Goal: Transaction & Acquisition: Download file/media

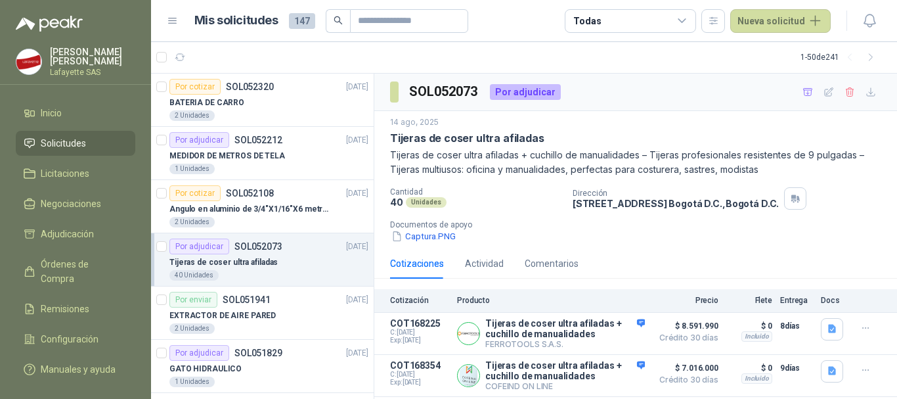
scroll to position [1, 0]
click at [615, 373] on button "Detalles" at bounding box center [614, 375] width 62 height 18
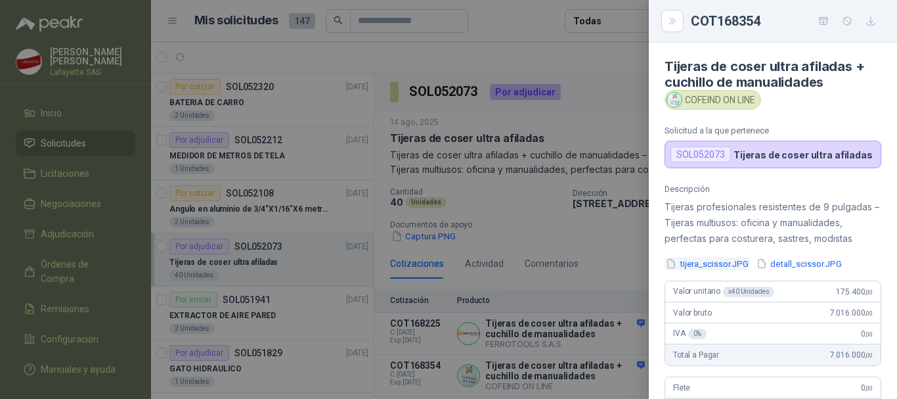
click at [722, 267] on button "tijera_scissor.JPG" at bounding box center [706, 264] width 85 height 14
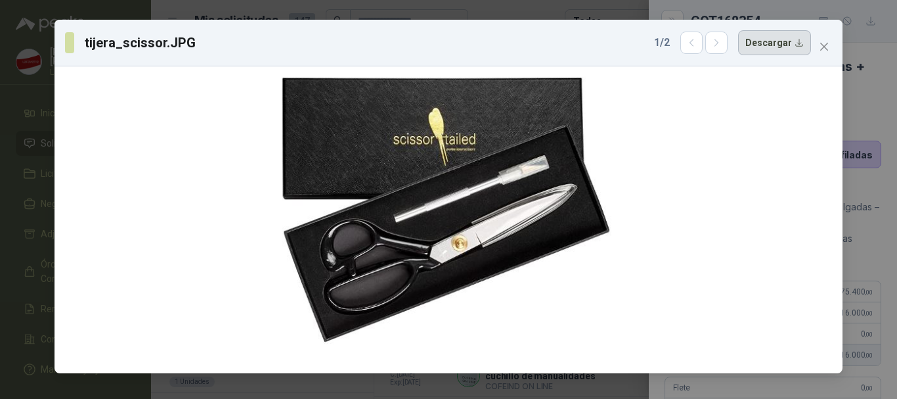
click at [774, 43] on button "Descargar" at bounding box center [774, 42] width 73 height 25
click at [729, 190] on div at bounding box center [448, 220] width 777 height 296
click at [722, 46] on icon "button" at bounding box center [716, 42] width 11 height 11
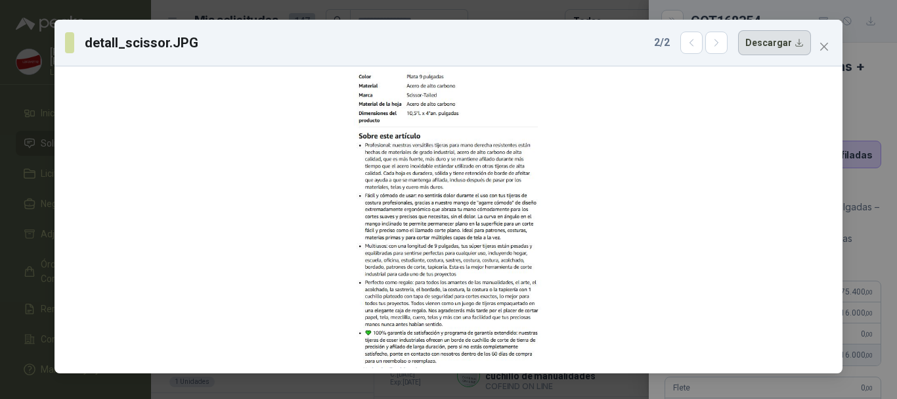
click at [788, 49] on button "Descargar" at bounding box center [774, 42] width 73 height 25
click at [738, 30] on button "Descargar" at bounding box center [774, 42] width 73 height 25
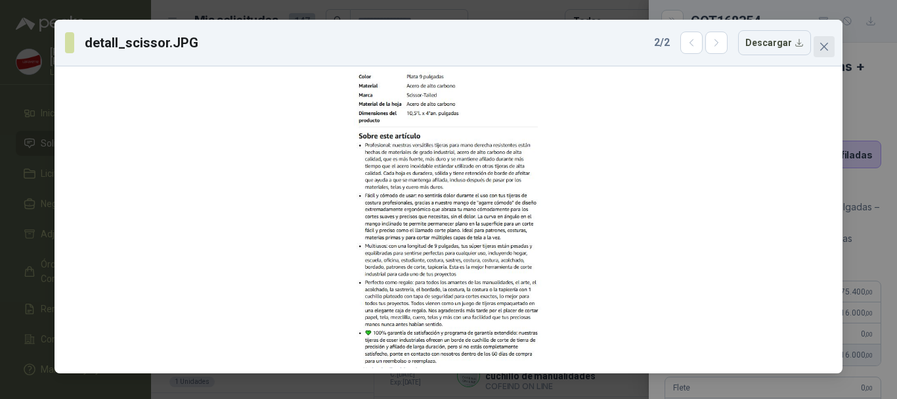
click at [828, 54] on button "Close" at bounding box center [823, 46] width 21 height 21
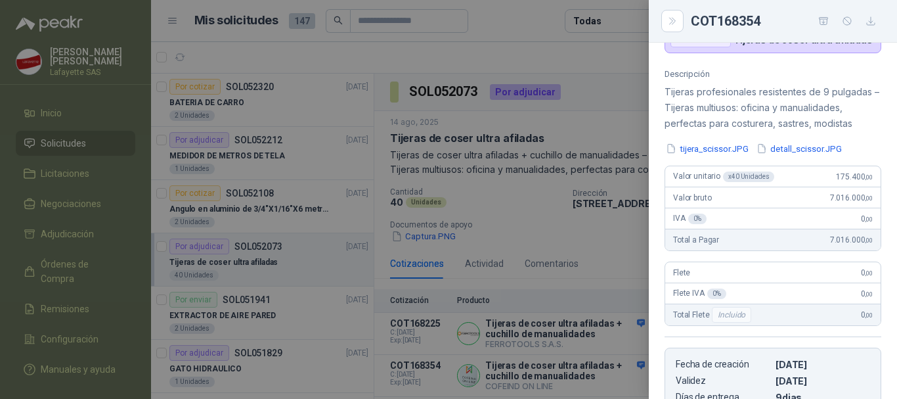
scroll to position [66, 0]
